Goal: Task Accomplishment & Management: Use online tool/utility

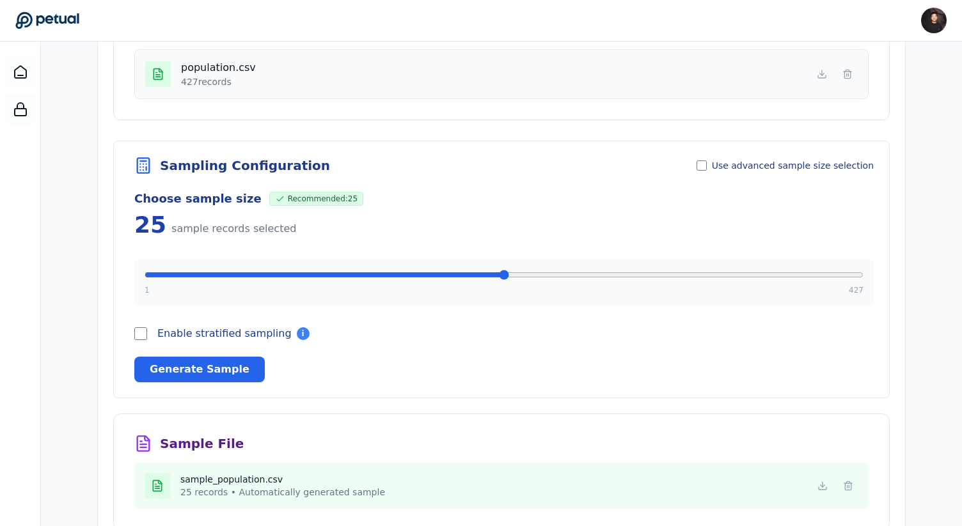
scroll to position [250, 0]
click at [752, 171] on span "Use advanced sample size selection" at bounding box center [793, 165] width 162 height 13
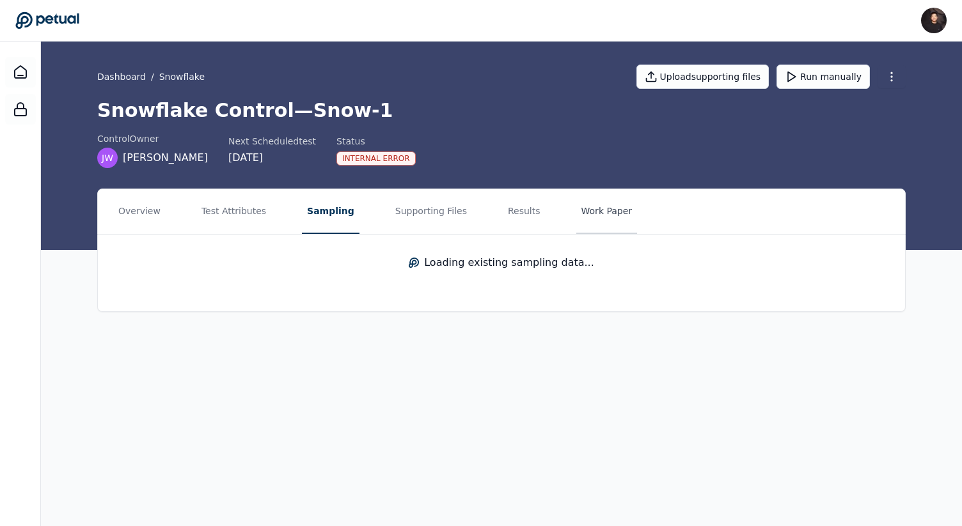
scroll to position [0, 0]
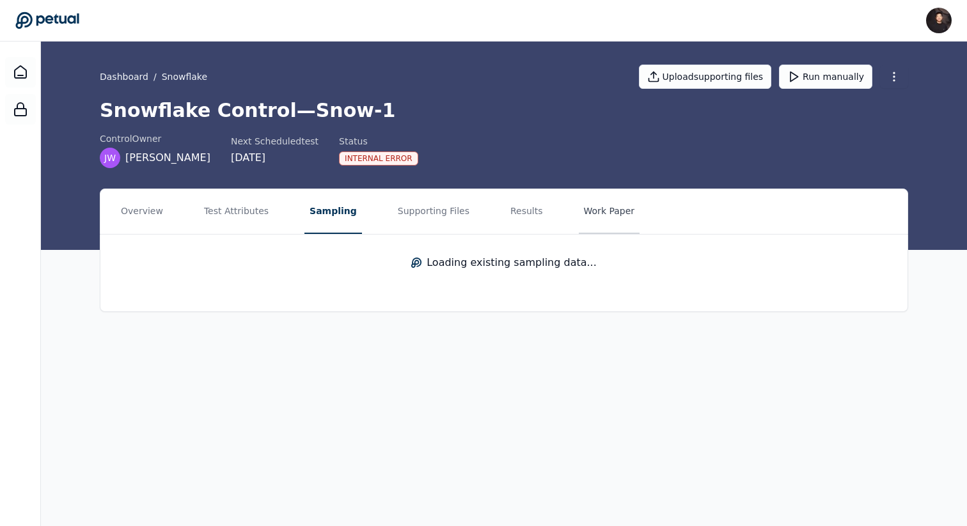
drag, startPoint x: 541, startPoint y: 219, endPoint x: 592, endPoint y: 219, distance: 50.5
drag, startPoint x: 622, startPoint y: 324, endPoint x: 549, endPoint y: 324, distance: 73.6
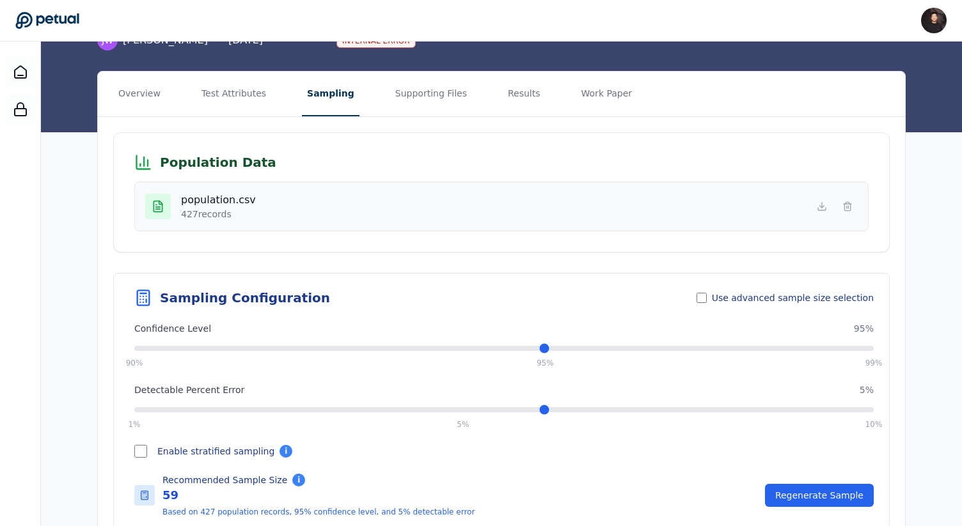
scroll to position [137, 0]
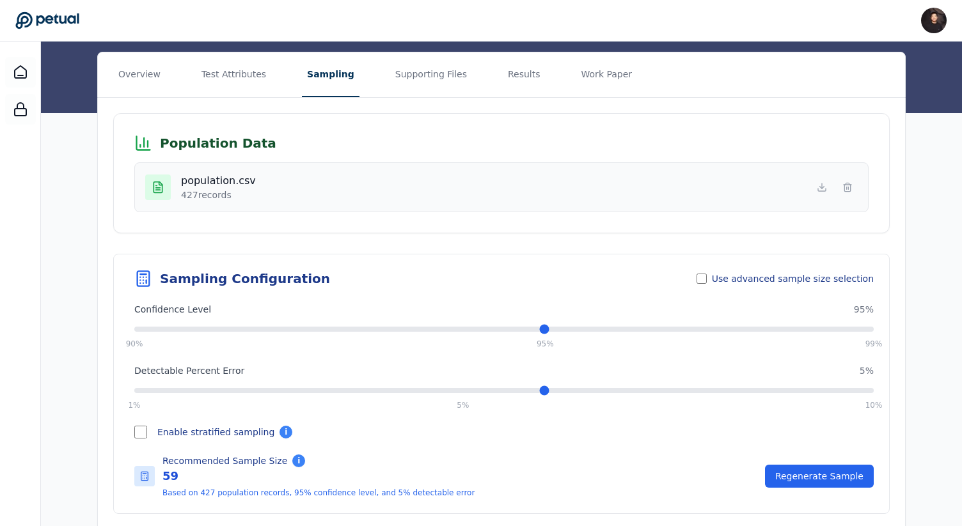
click at [743, 273] on span "Use advanced sample size selection" at bounding box center [793, 279] width 162 height 13
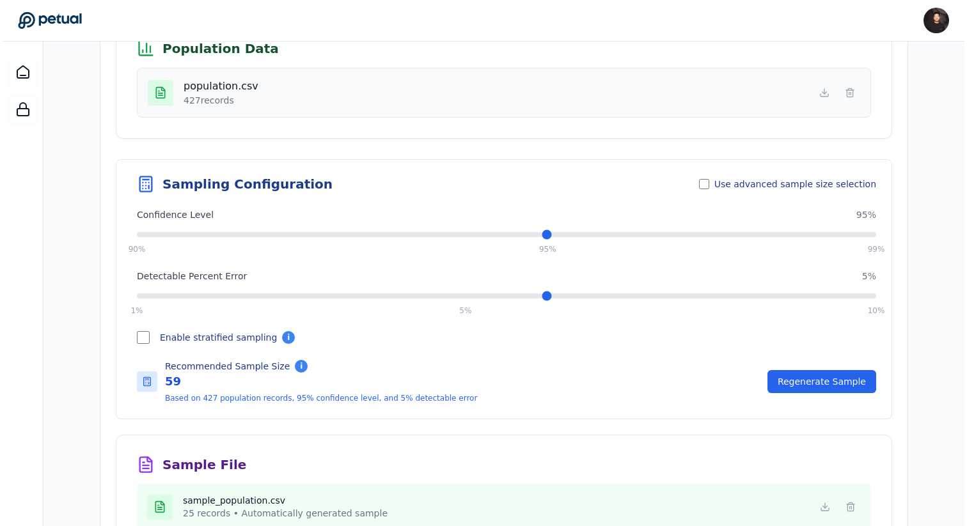
scroll to position [0, 0]
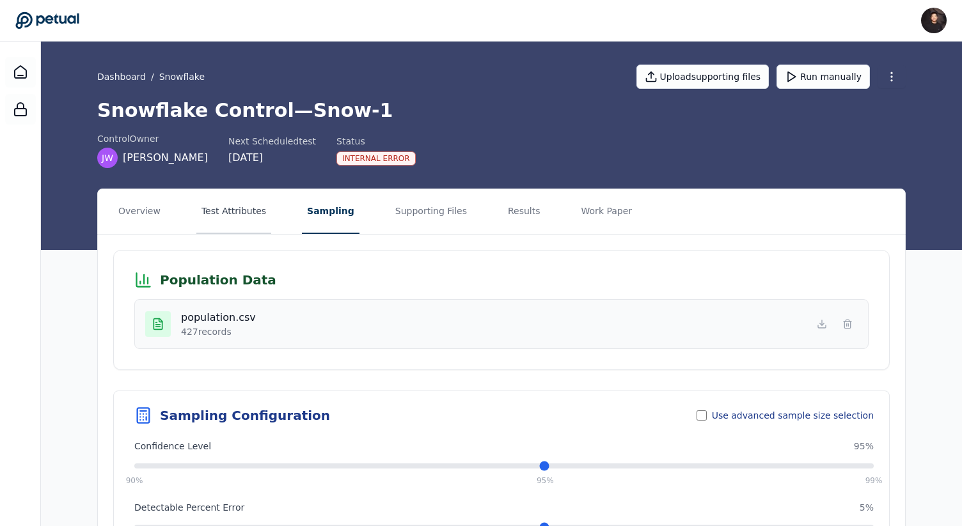
click at [257, 207] on button "Test Attributes" at bounding box center [233, 211] width 75 height 45
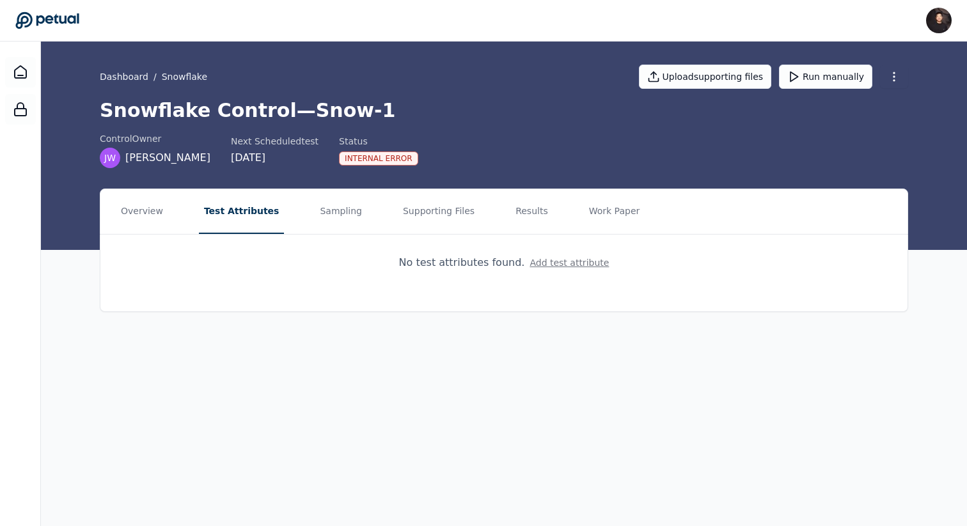
click at [542, 261] on button "Add test attribute" at bounding box center [569, 263] width 79 height 13
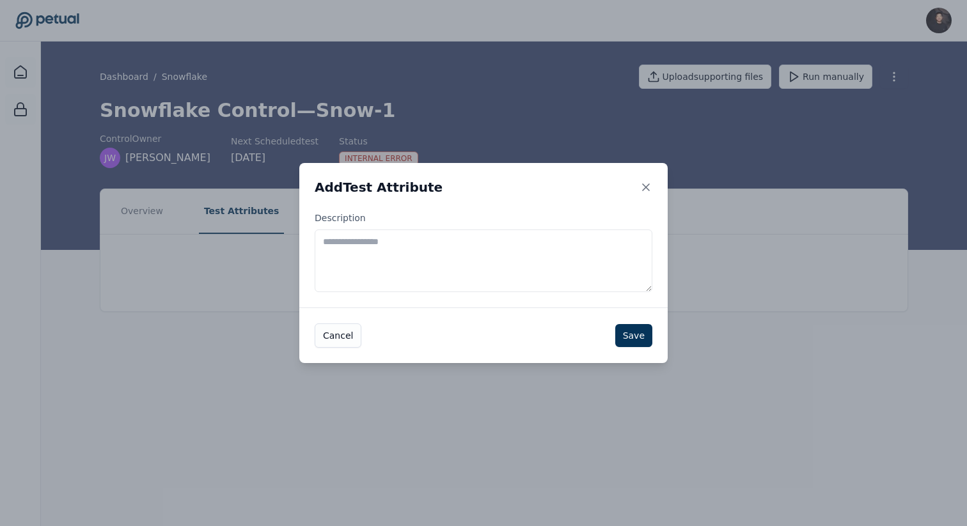
click at [498, 292] on div "Description" at bounding box center [483, 260] width 368 height 96
click at [500, 287] on textarea "Description" at bounding box center [484, 261] width 338 height 63
type textarea "****"
click at [633, 331] on button "Save" at bounding box center [633, 335] width 37 height 23
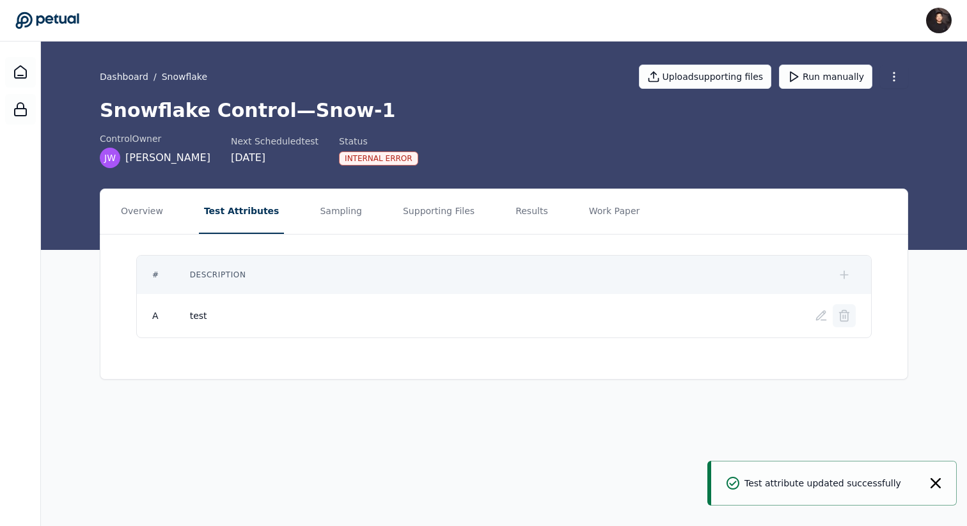
click at [848, 320] on icon at bounding box center [845, 317] width 8 height 8
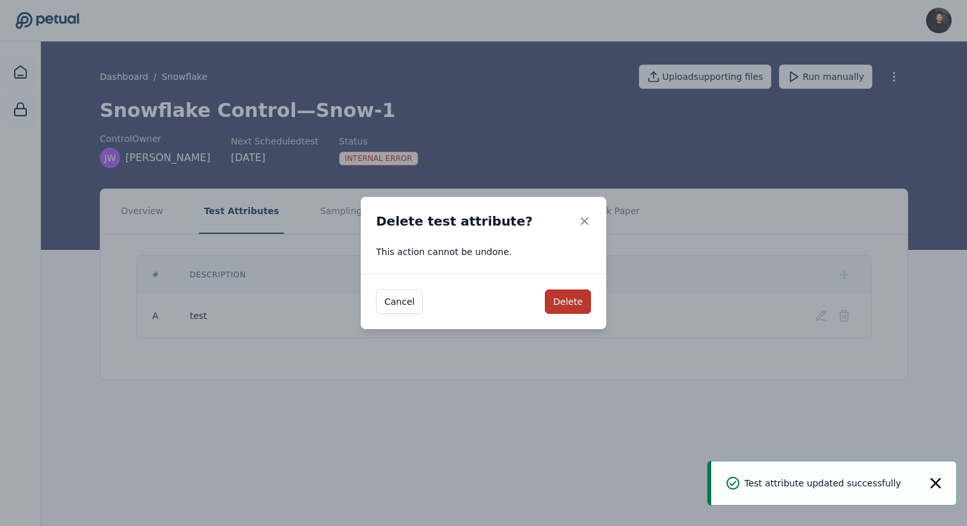
click at [579, 302] on button "Delete" at bounding box center [568, 302] width 46 height 24
